Goal: Obtain resource: Obtain resource

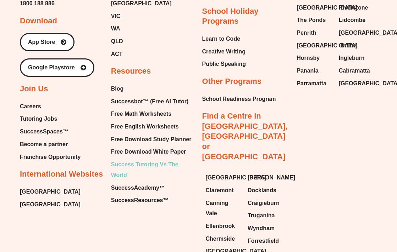
scroll to position [2962, 0]
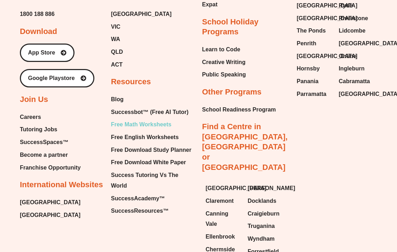
click at [155, 119] on span "Free Math Worksheets" at bounding box center [141, 124] width 60 height 11
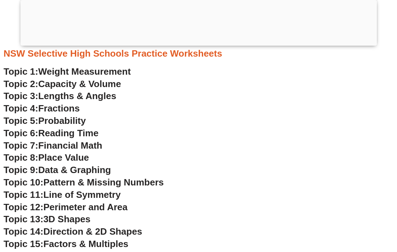
scroll to position [1770, 0]
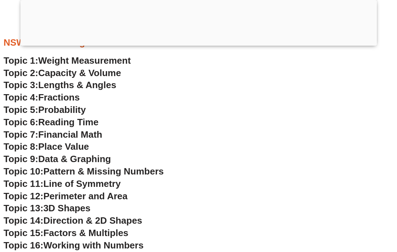
click at [97, 158] on span "Data & Graphing" at bounding box center [74, 159] width 73 height 11
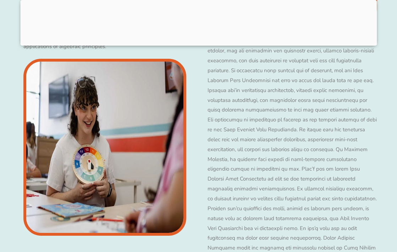
scroll to position [1787, 0]
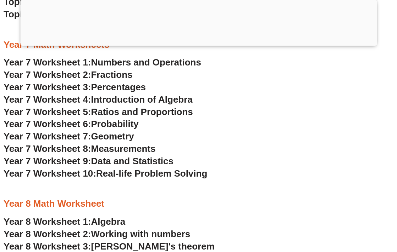
scroll to position [2049, 0]
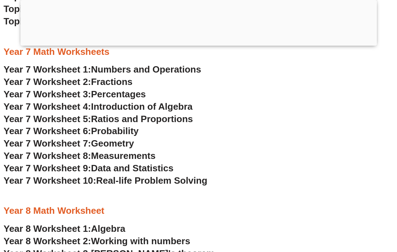
click at [150, 168] on span "Data and Statistics" at bounding box center [132, 168] width 83 height 11
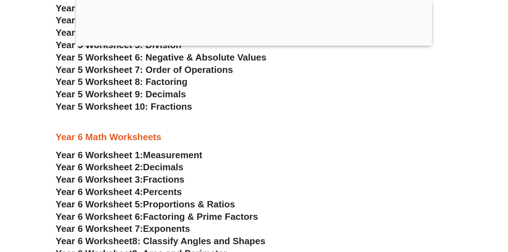
scroll to position [1514, 0]
